Goal: Information Seeking & Learning: Learn about a topic

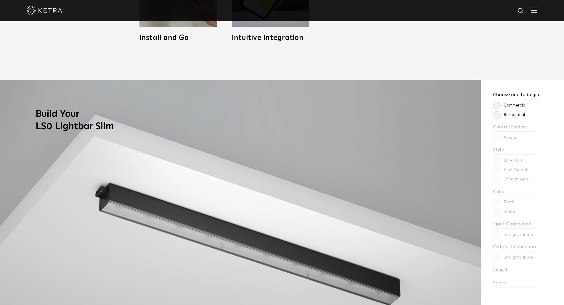
scroll to position [503, 0]
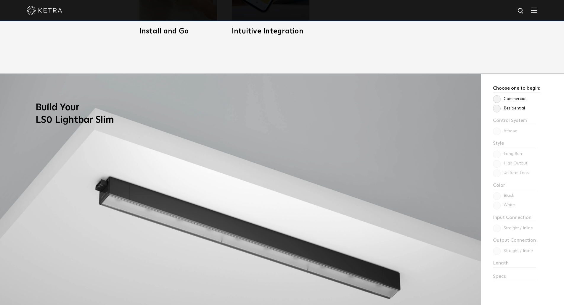
click at [496, 107] on label "Residential" at bounding box center [509, 108] width 32 height 5
click at [0, 0] on input "Residential" at bounding box center [0, 0] width 0 height 0
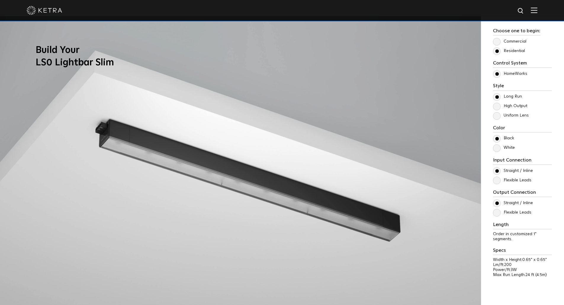
scroll to position [562, 0]
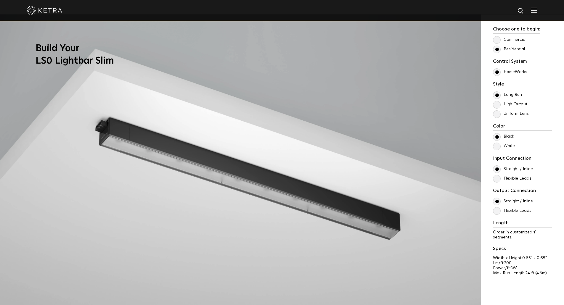
click at [496, 146] on label "White" at bounding box center [504, 145] width 22 height 5
click at [0, 0] on input "White" at bounding box center [0, 0] width 0 height 0
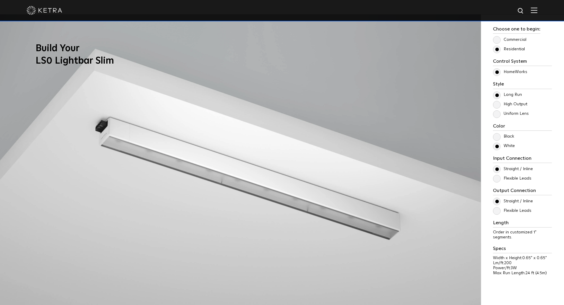
click at [496, 136] on label "Black" at bounding box center [503, 136] width 21 height 5
click at [0, 0] on input "Black" at bounding box center [0, 0] width 0 height 0
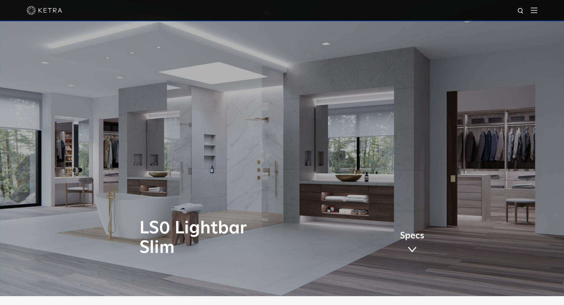
scroll to position [0, 0]
